Goal: Task Accomplishment & Management: Use online tool/utility

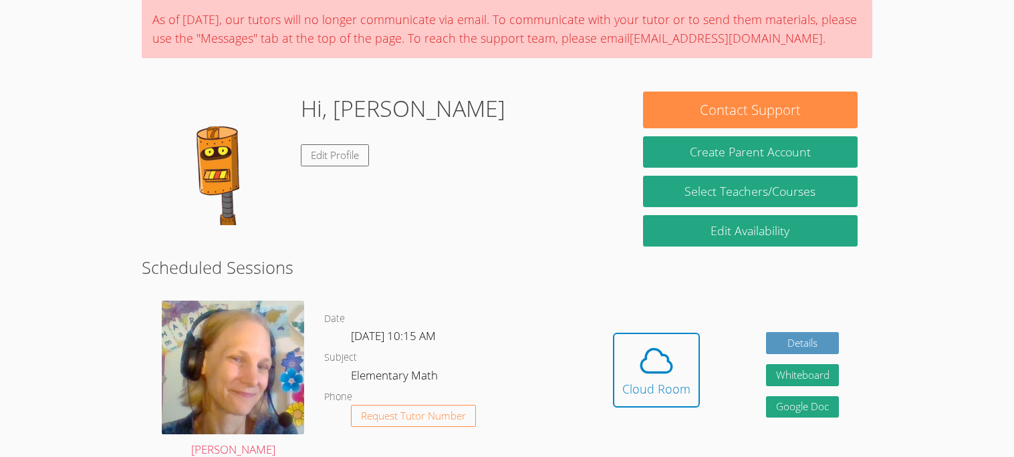
scroll to position [133, 0]
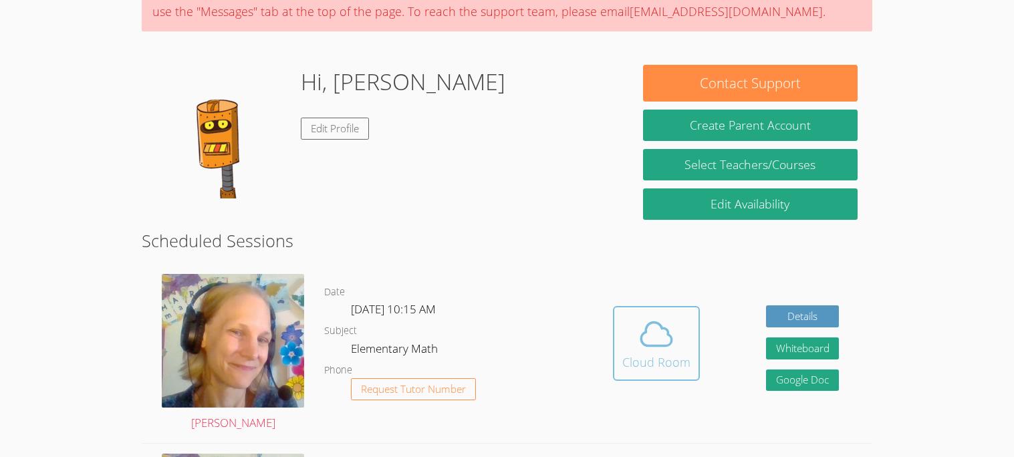
click at [664, 332] on icon at bounding box center [656, 334] width 37 height 37
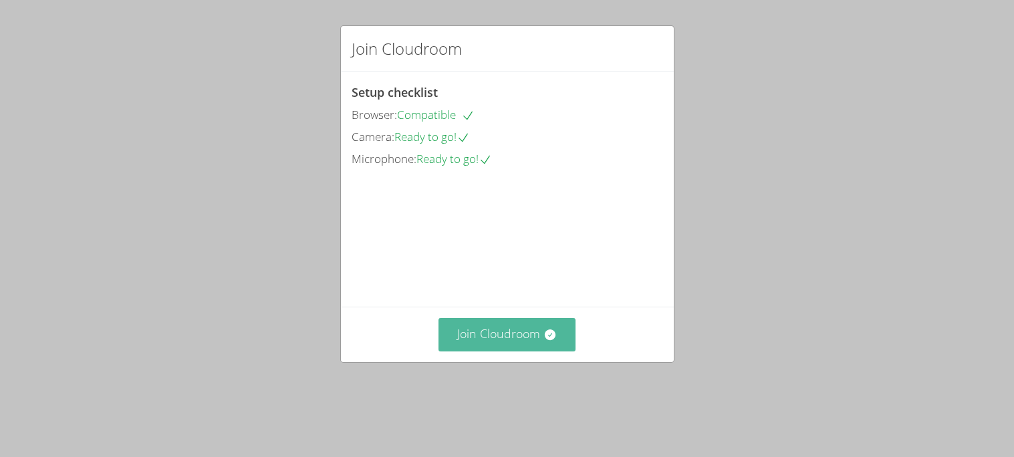
click at [494, 351] on button "Join Cloudroom" at bounding box center [506, 334] width 137 height 33
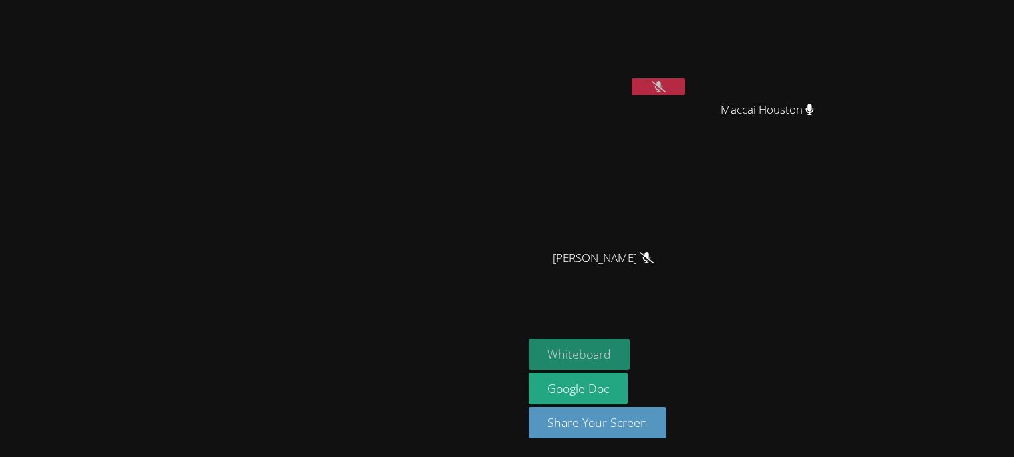
click at [630, 354] on button "Whiteboard" at bounding box center [579, 354] width 101 height 31
